Goal: Task Accomplishment & Management: Complete application form

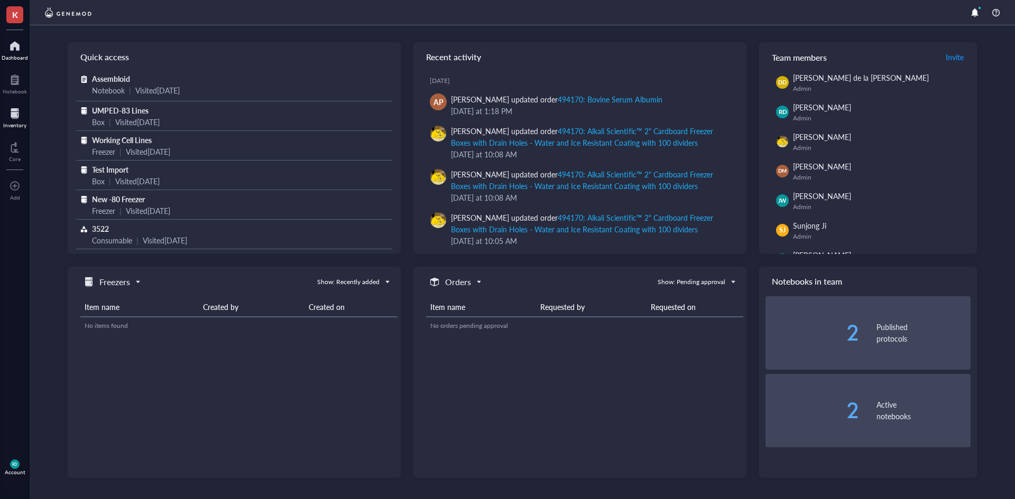
click at [18, 117] on div at bounding box center [14, 113] width 23 height 17
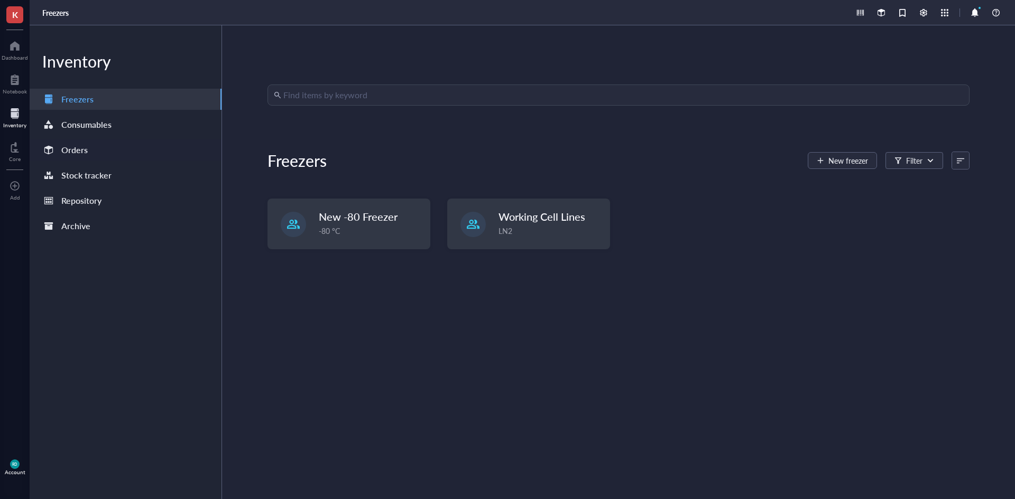
click at [85, 153] on div "Orders" at bounding box center [74, 150] width 26 height 15
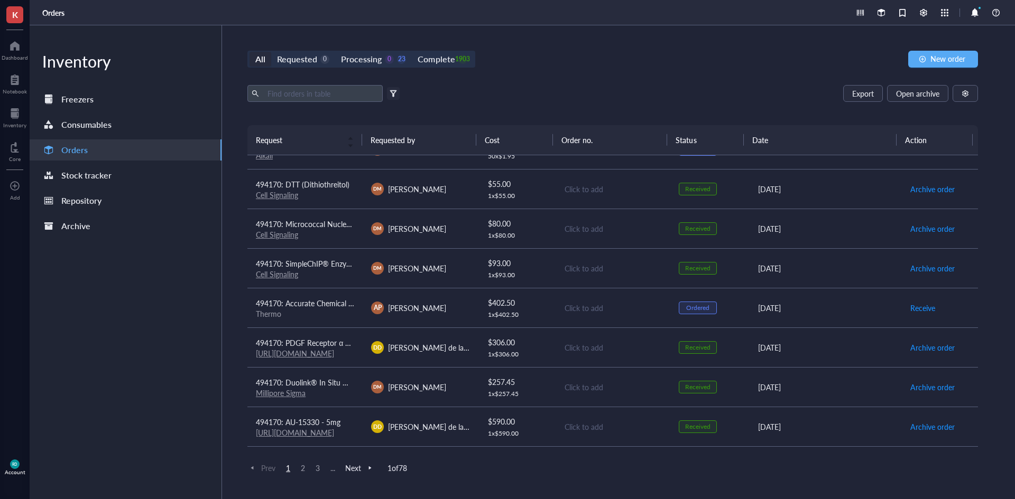
scroll to position [581, 0]
click at [393, 92] on div at bounding box center [392, 93] width 7 height 7
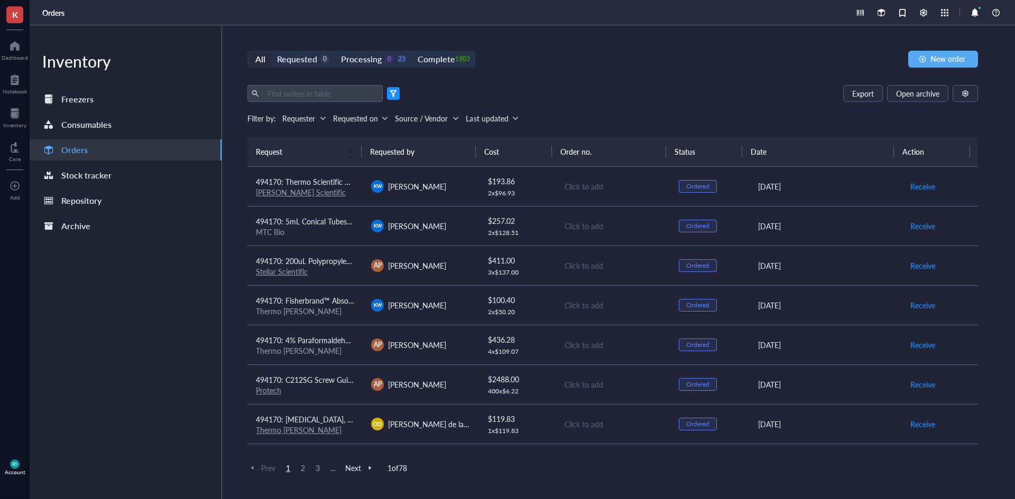
click at [319, 117] on div at bounding box center [322, 118] width 7 height 7
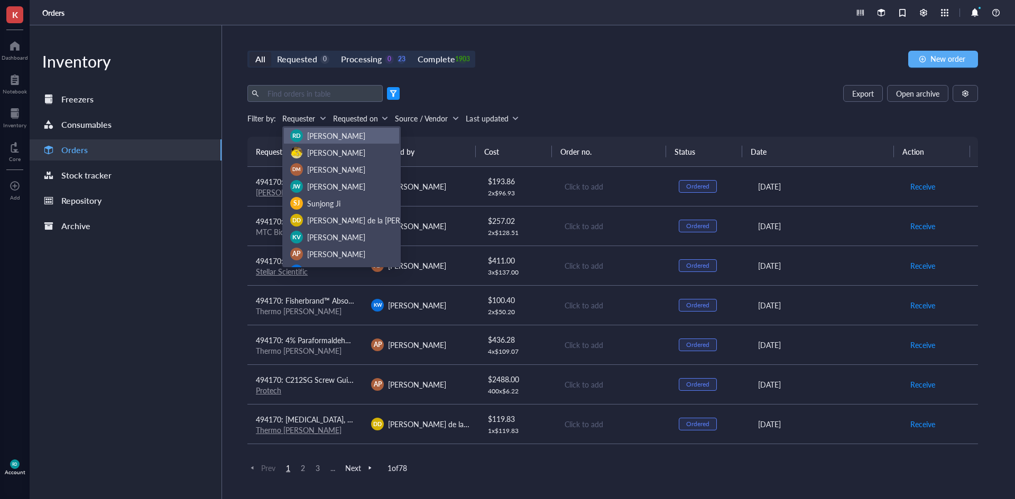
click at [321, 136] on span "[PERSON_NAME]" at bounding box center [336, 136] width 58 height 11
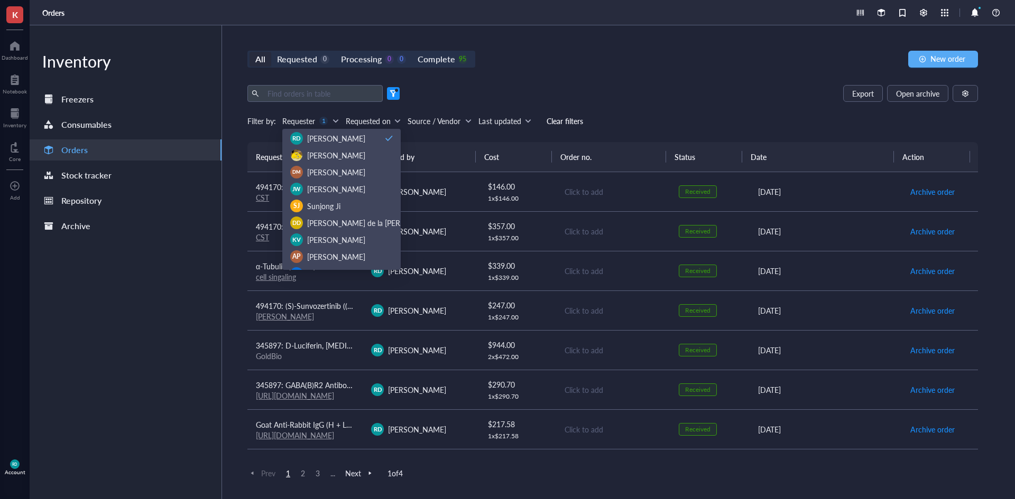
click at [180, 249] on div "Inventory Freezers Consumables Orders Stock tracker Repository Archive" at bounding box center [126, 262] width 192 height 474
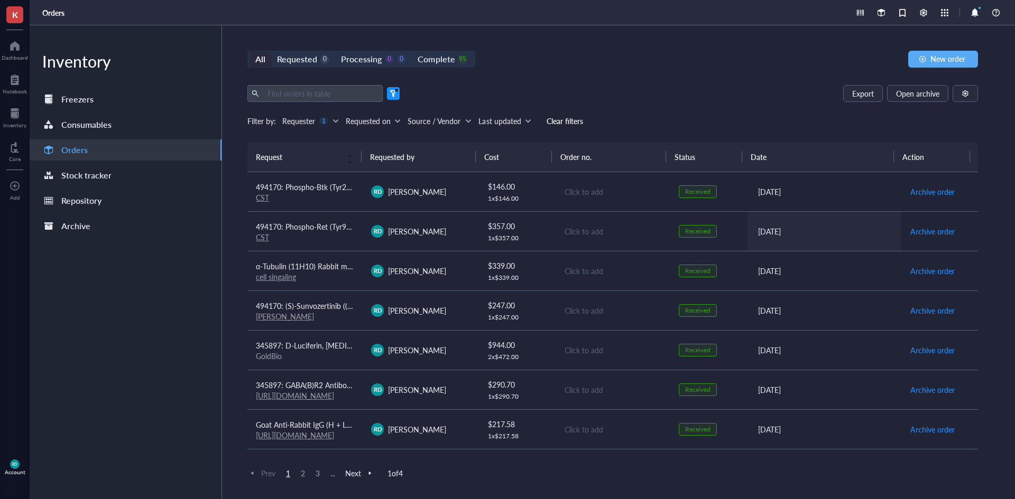
click at [871, 238] on td "[DATE]" at bounding box center [824, 231] width 154 height 40
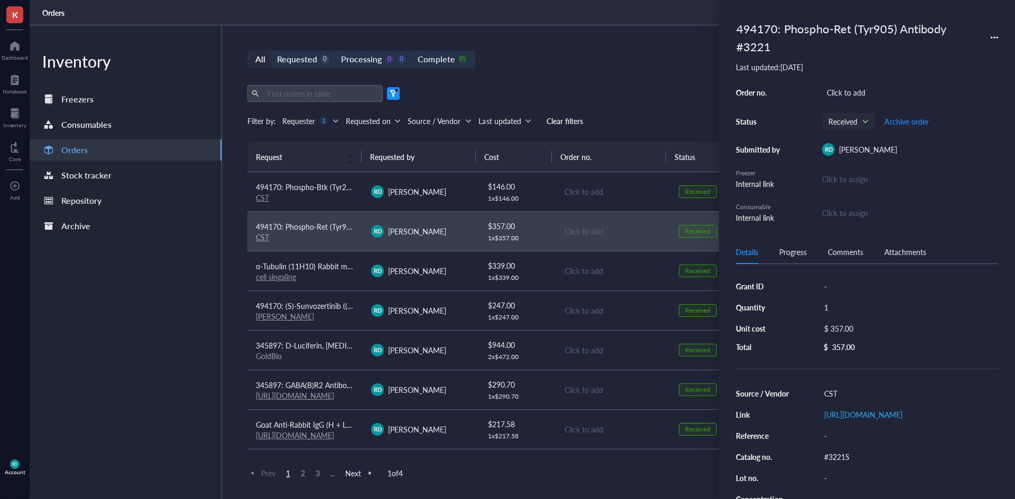
click at [992, 39] on icon at bounding box center [993, 37] width 7 height 7
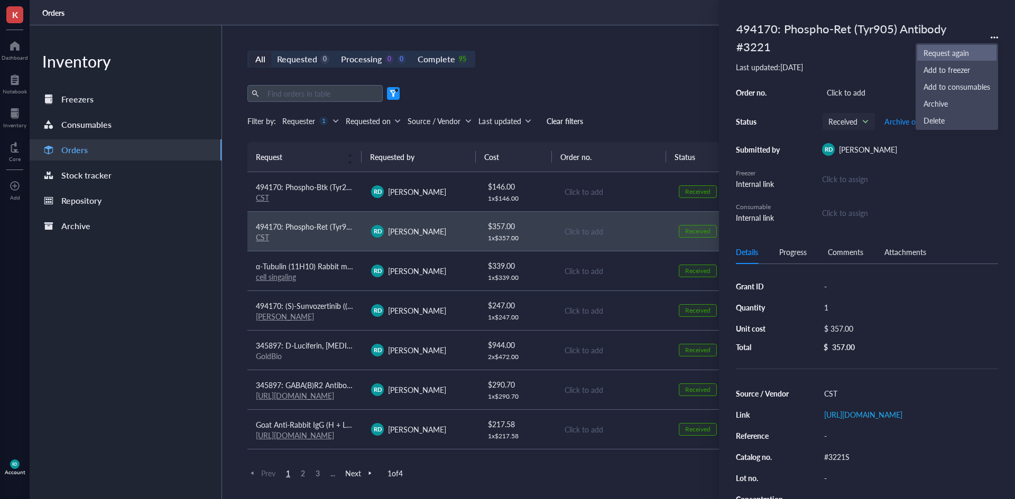
click at [945, 54] on span "Request again" at bounding box center [956, 53] width 67 height 12
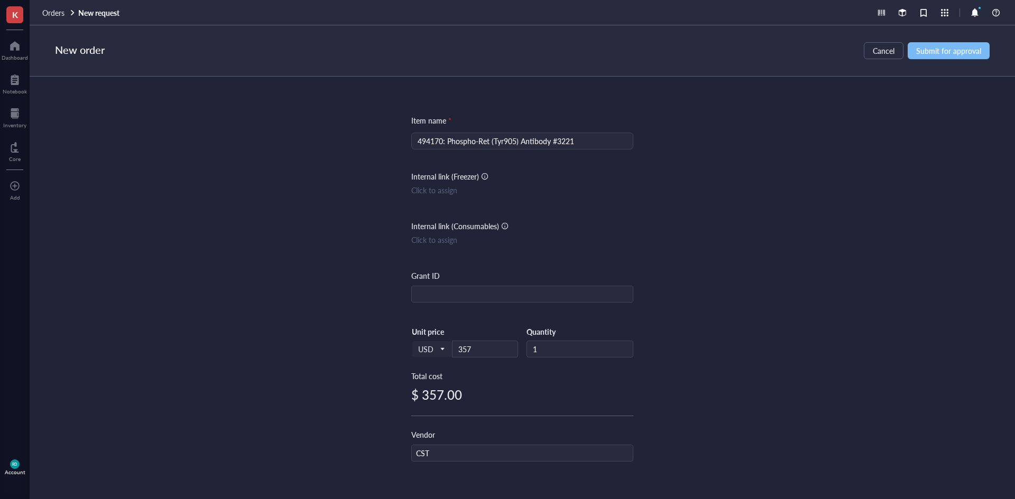
click at [972, 51] on span "Submit for approval" at bounding box center [948, 51] width 65 height 8
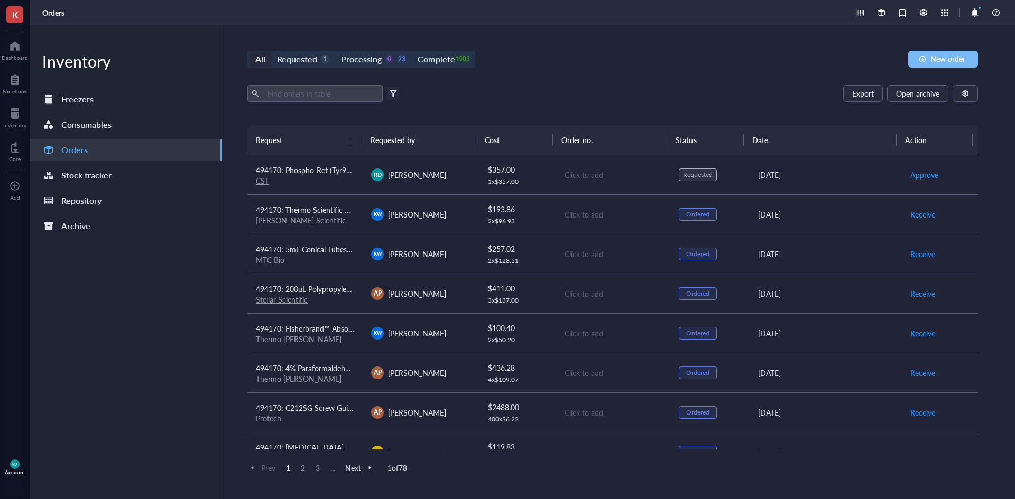
click at [934, 55] on span "New order" at bounding box center [947, 58] width 35 height 8
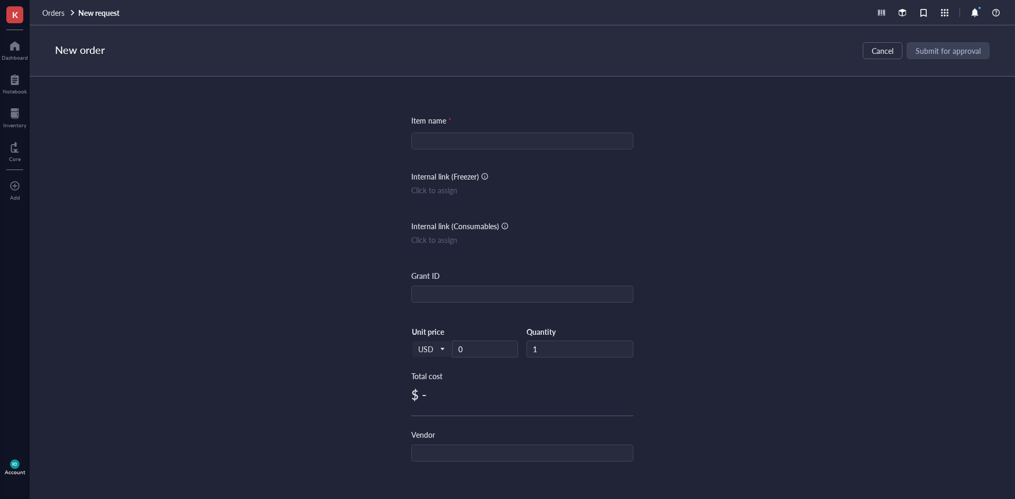
click at [471, 140] on input "search" at bounding box center [521, 141] width 209 height 16
paste input "Phospho-Histone H2A.X (Ser139/Tyr142) Antibody #5438"
type input "Phospho-Histone H2A.X (Ser139/Tyr142) Antibody #5438"
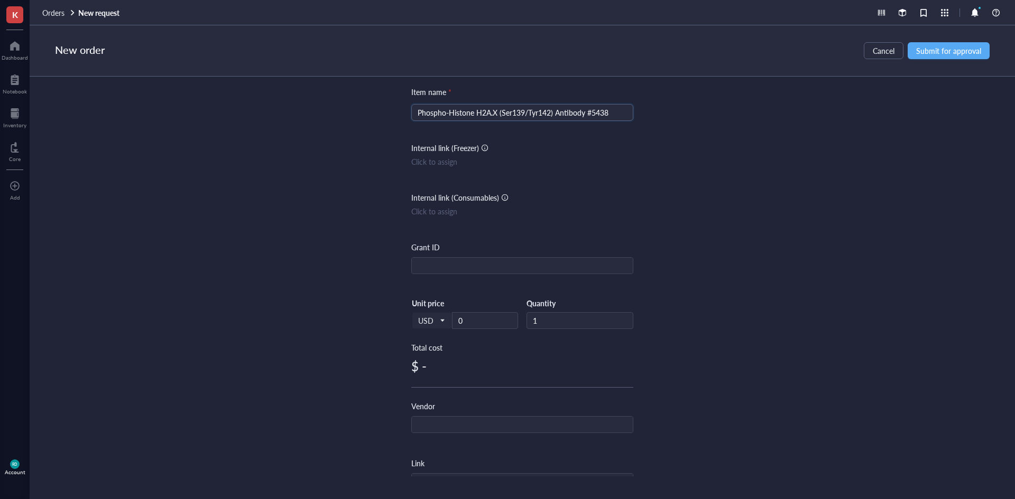
scroll to position [53, 0]
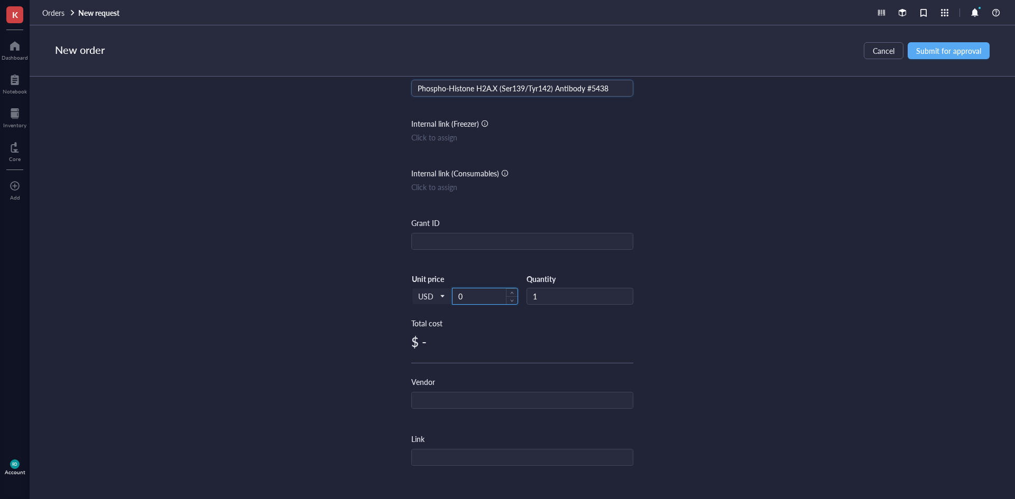
click at [500, 296] on input "0" at bounding box center [484, 297] width 65 height 16
click at [471, 297] on input "5438" at bounding box center [484, 297] width 65 height 16
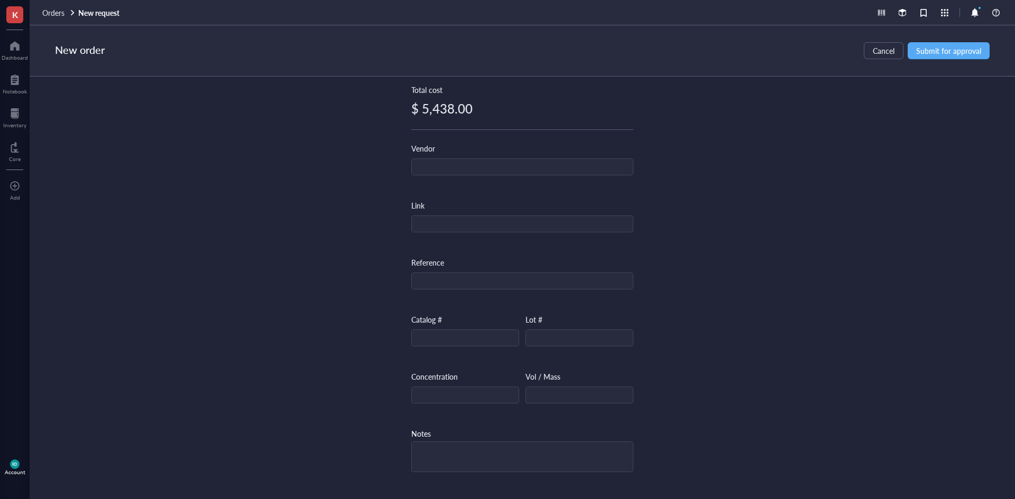
scroll to position [316, 0]
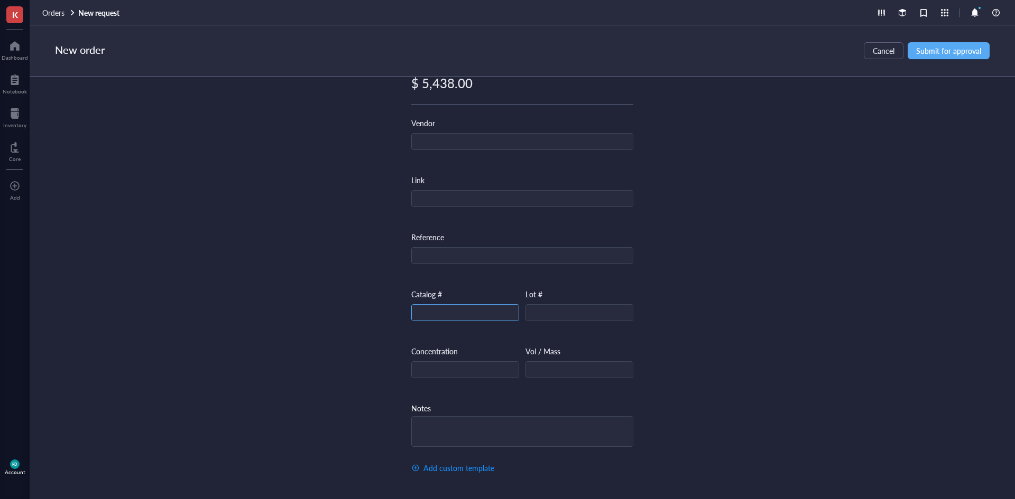
click at [454, 312] on input "text" at bounding box center [465, 313] width 107 height 17
click at [605, 370] on input "text" at bounding box center [579, 370] width 107 height 17
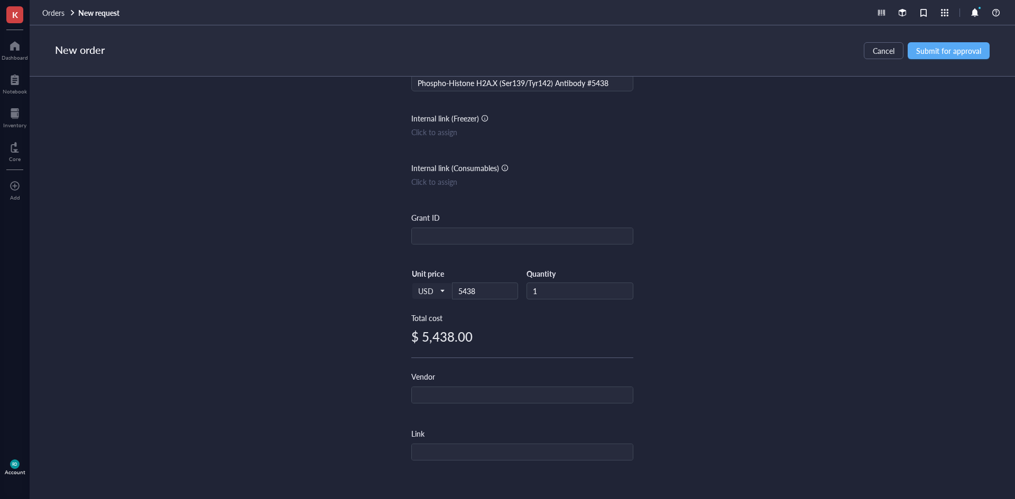
scroll to position [52, 0]
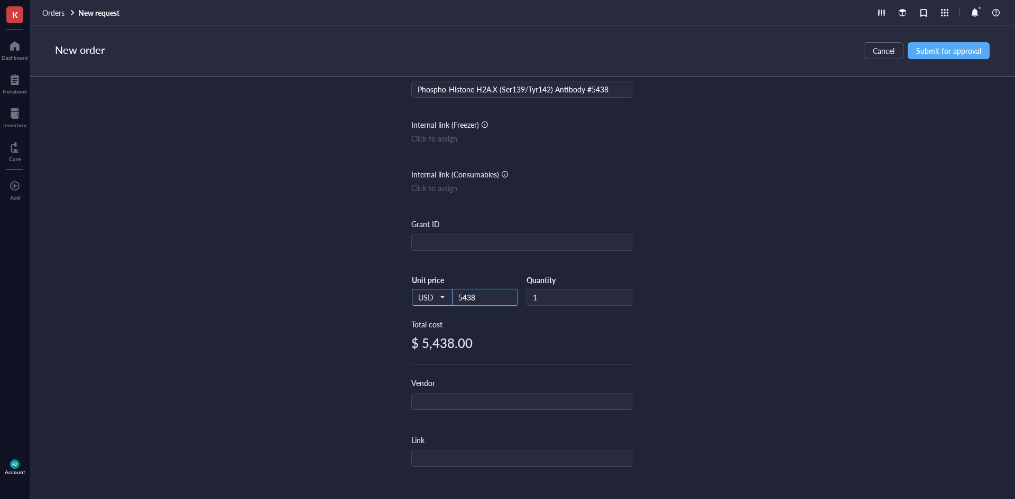
drag, startPoint x: 487, startPoint y: 297, endPoint x: 436, endPoint y: 299, distance: 50.8
click at [436, 299] on div "USD Unit price 5438" at bounding box center [464, 296] width 107 height 43
click at [771, 285] on div "Item name * Phospho-Histone H2A.X (Ser139/Tyr142) Antibody #5438 Internal link …" at bounding box center [522, 277] width 985 height 400
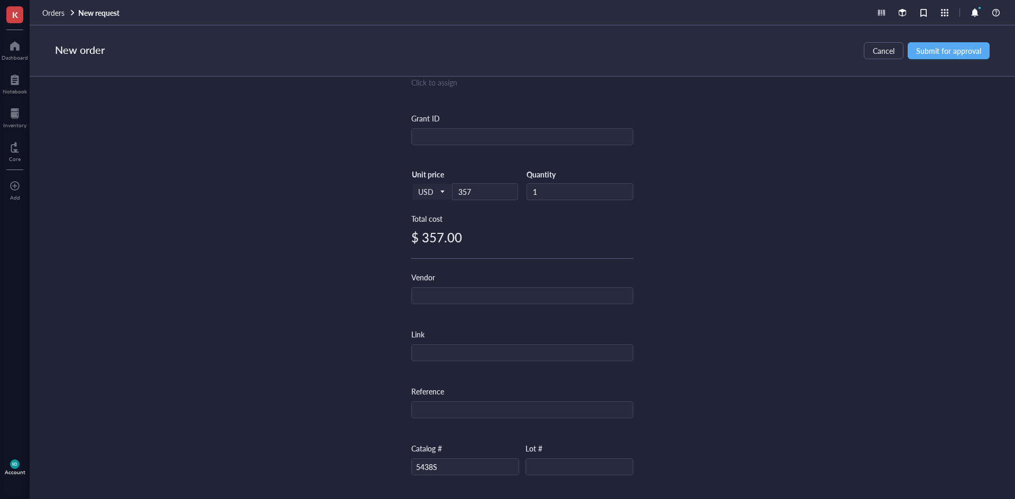
scroll to position [159, 0]
click at [484, 350] on input "text" at bounding box center [522, 352] width 221 height 17
paste input "357"
click at [914, 188] on div "Item name * Phospho-Histone H2A.X (Ser139/Tyr142) Antibody #5438 Internal link …" at bounding box center [522, 277] width 985 height 400
click at [458, 351] on input "357" at bounding box center [522, 352] width 221 height 17
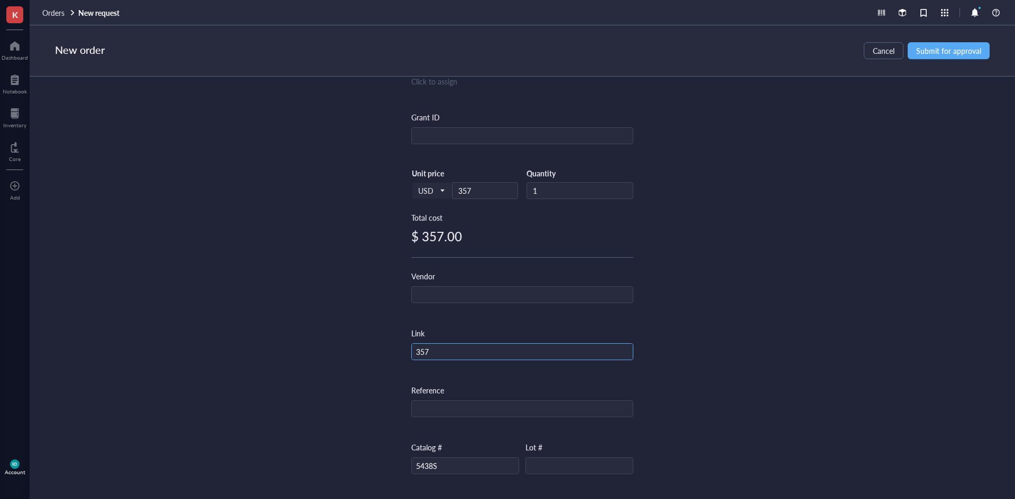
click at [458, 351] on input "357" at bounding box center [522, 352] width 221 height 17
paste input "[URL][DOMAIN_NAME]"
type input "[URL][DOMAIN_NAME]"
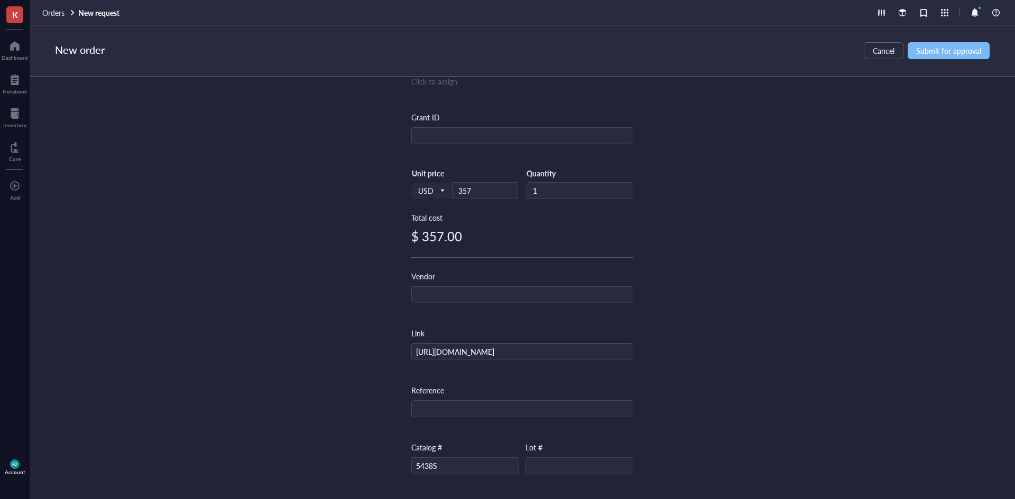
click at [974, 53] on span "Submit for approval" at bounding box center [948, 51] width 65 height 8
